Goal: Task Accomplishment & Management: Use online tool/utility

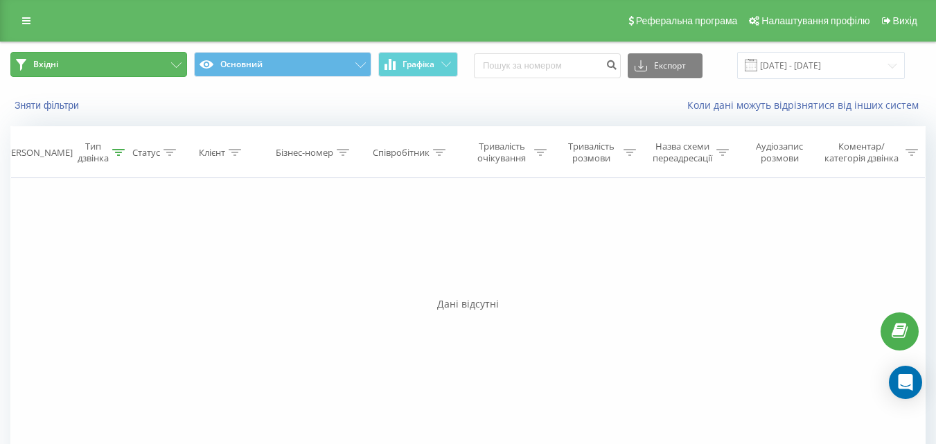
click at [134, 62] on button "Вхідні" at bounding box center [98, 64] width 177 height 25
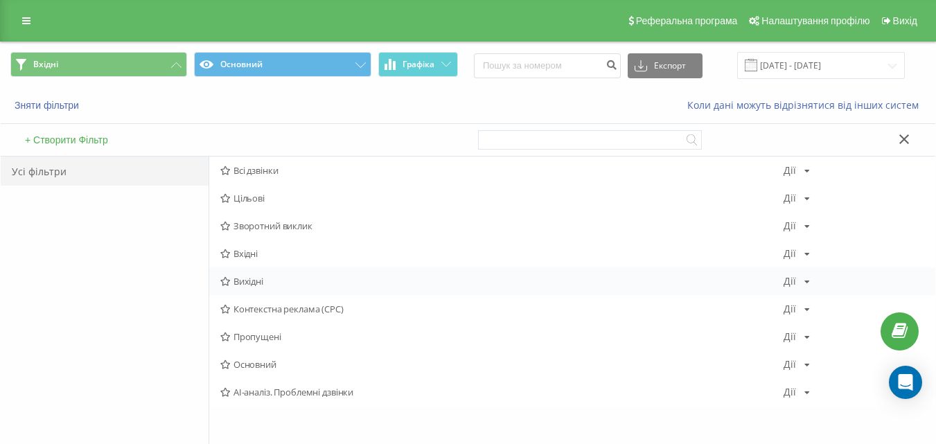
click at [266, 293] on div "Вихідні Дії Редагувати Копіювати Видалити За замовчуванням Поділитися" at bounding box center [572, 282] width 726 height 28
click at [417, 57] on button "Графіка" at bounding box center [418, 64] width 80 height 25
click at [221, 279] on icon at bounding box center [225, 281] width 10 height 9
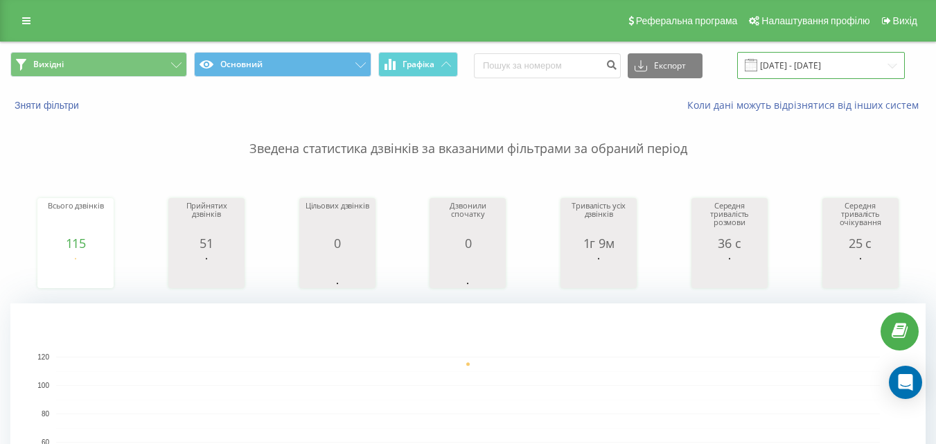
click at [810, 60] on input "18.08.2025 - 18.08.2025" at bounding box center [821, 65] width 168 height 27
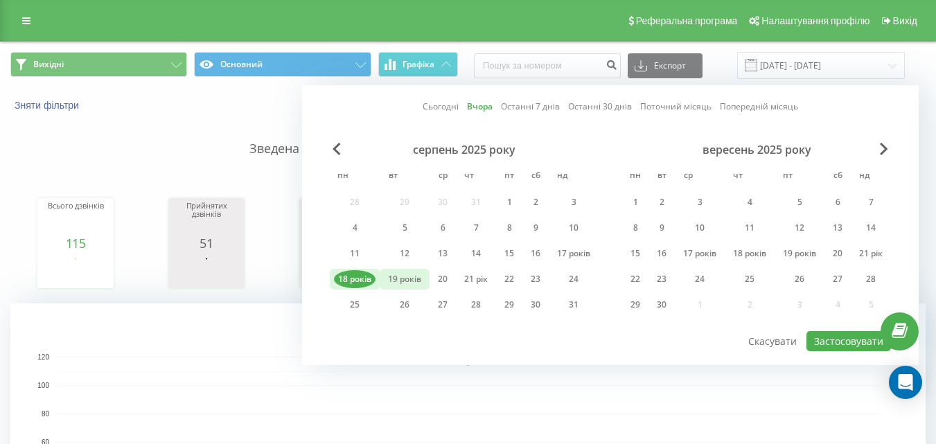
click at [421, 273] on div "19 років" at bounding box center [405, 279] width 42 height 18
click at [837, 338] on font "Застосовувати" at bounding box center [848, 341] width 69 height 13
type input "[DATE] - [DATE]"
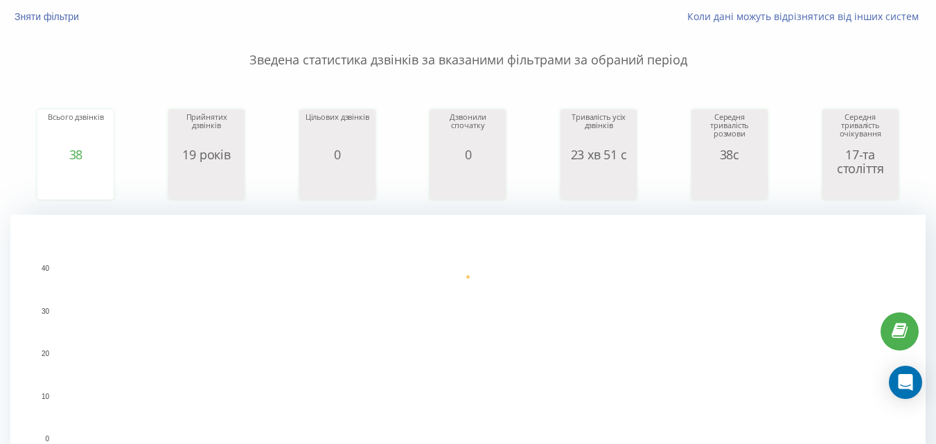
scroll to position [69, 0]
